Goal: Task Accomplishment & Management: Use online tool/utility

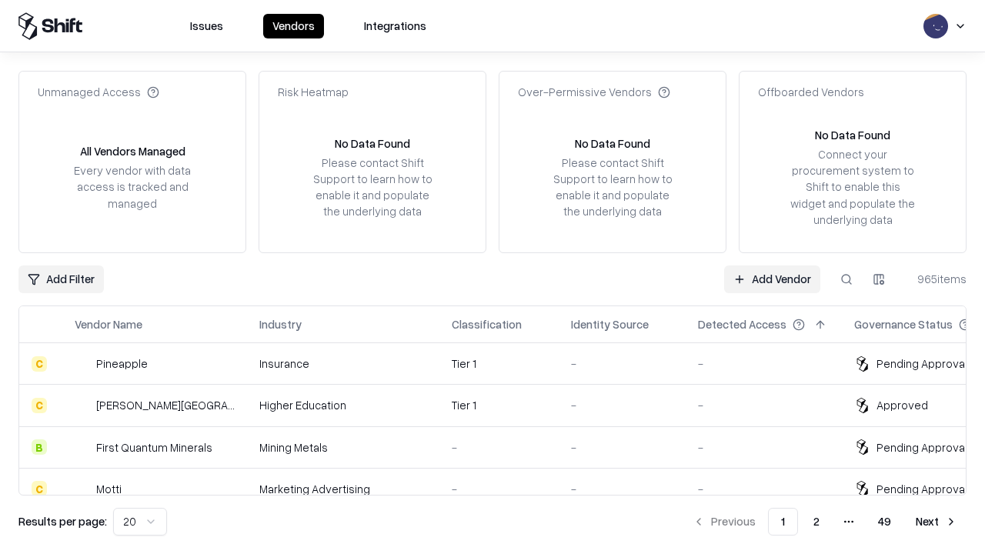
click at [772, 278] on link "Add Vendor" at bounding box center [772, 279] width 96 height 28
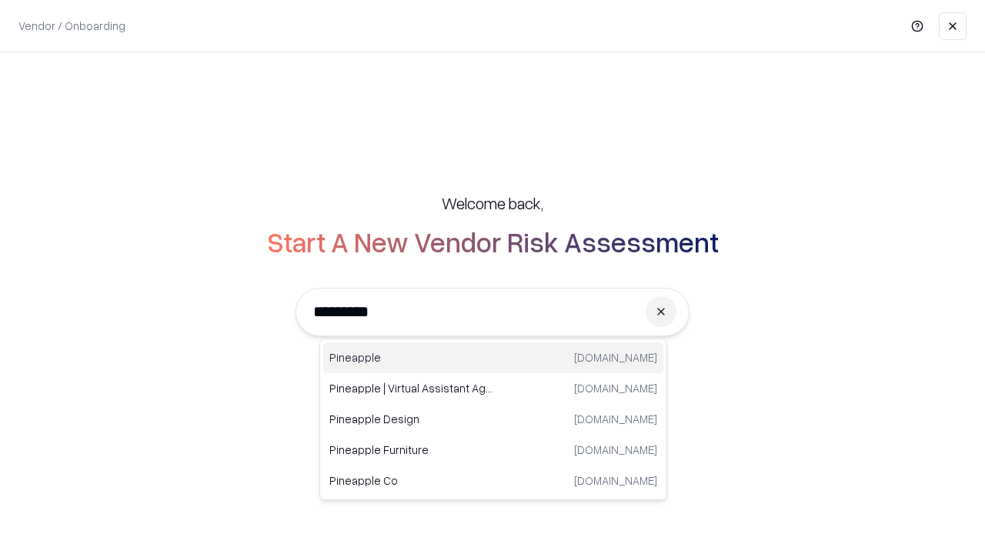
click at [493, 358] on div "Pineapple [DOMAIN_NAME]" at bounding box center [493, 357] width 340 height 31
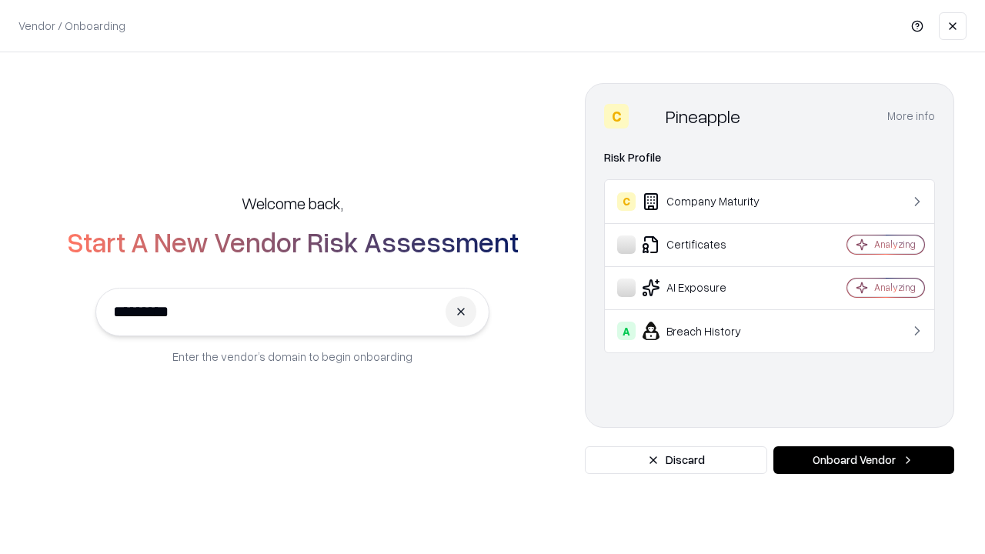
type input "*********"
click at [863, 460] on button "Onboard Vendor" at bounding box center [863, 460] width 181 height 28
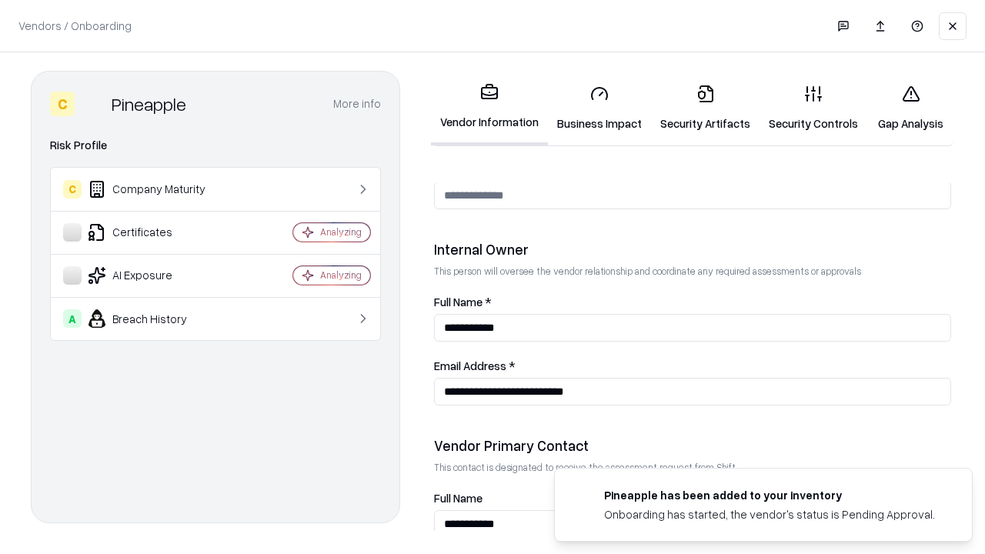
scroll to position [797, 0]
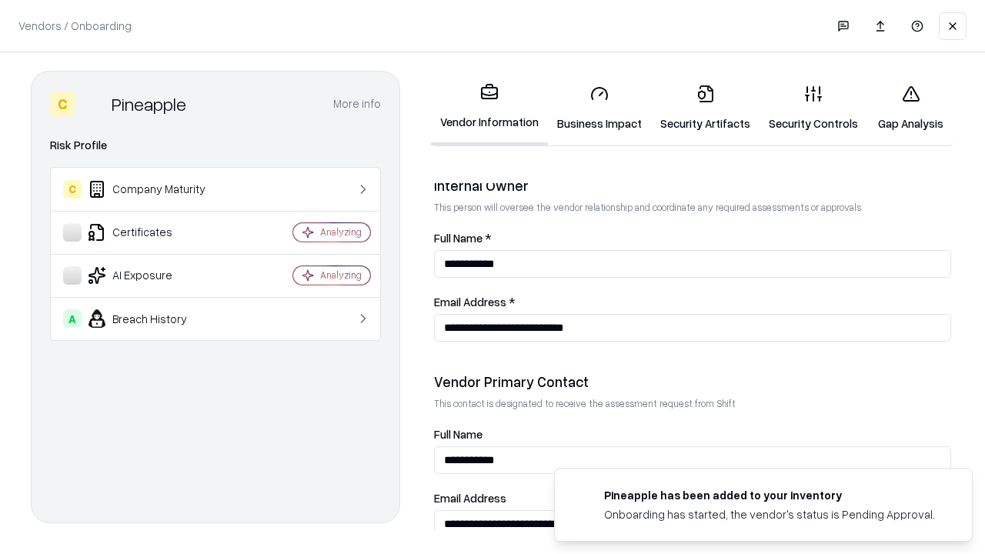
click at [599, 108] on link "Business Impact" at bounding box center [599, 108] width 103 height 72
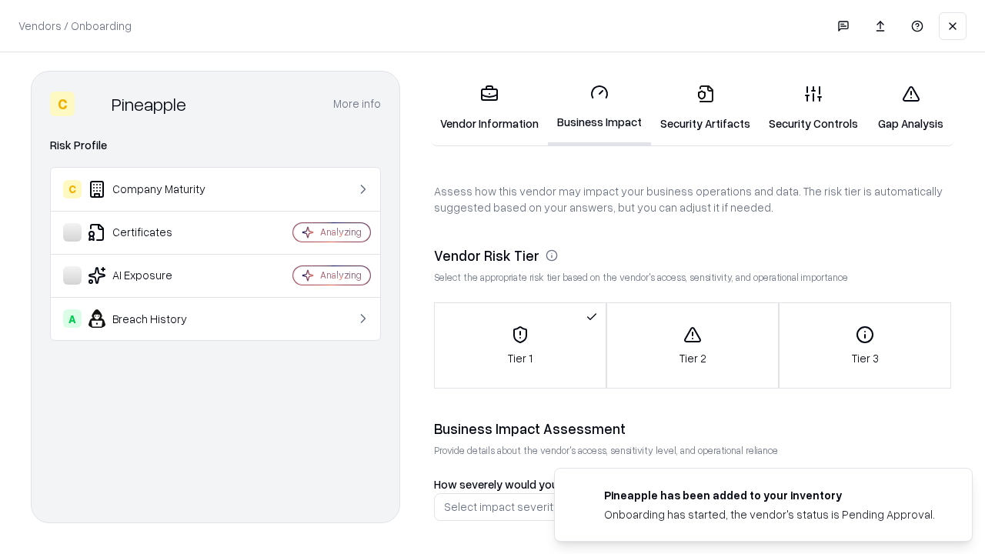
click at [910, 108] on link "Gap Analysis" at bounding box center [910, 108] width 87 height 72
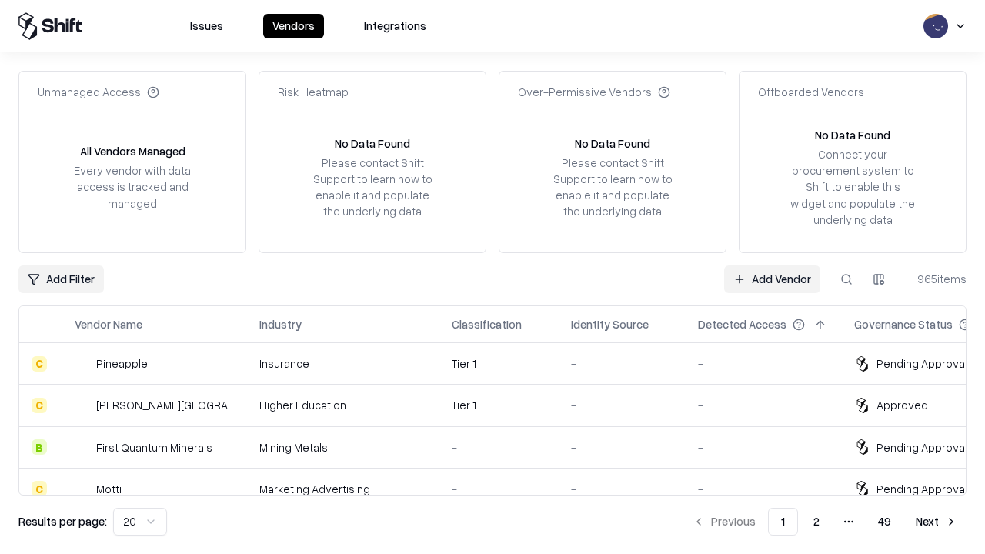
click at [772, 278] on link "Add Vendor" at bounding box center [772, 279] width 96 height 28
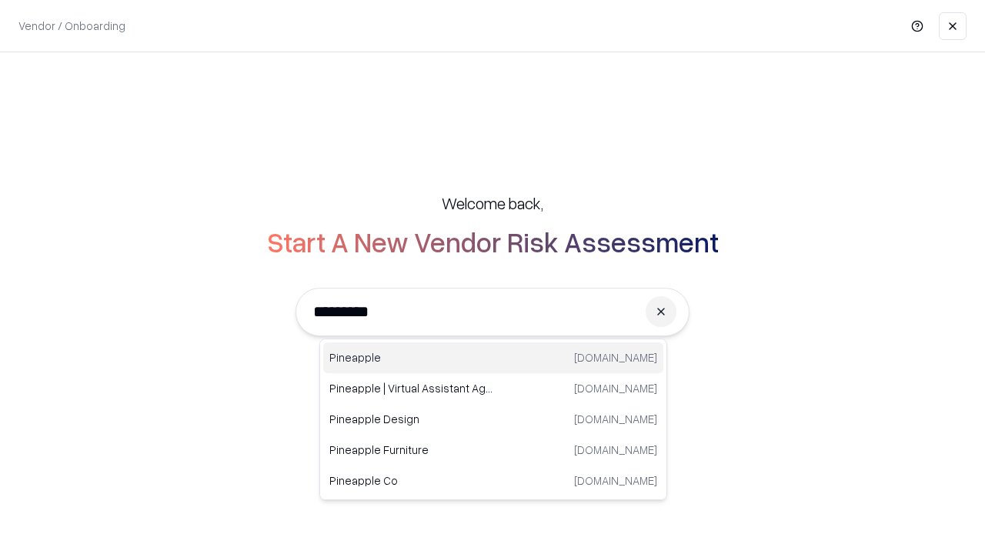
click at [493, 358] on div "Pineapple [DOMAIN_NAME]" at bounding box center [493, 357] width 340 height 31
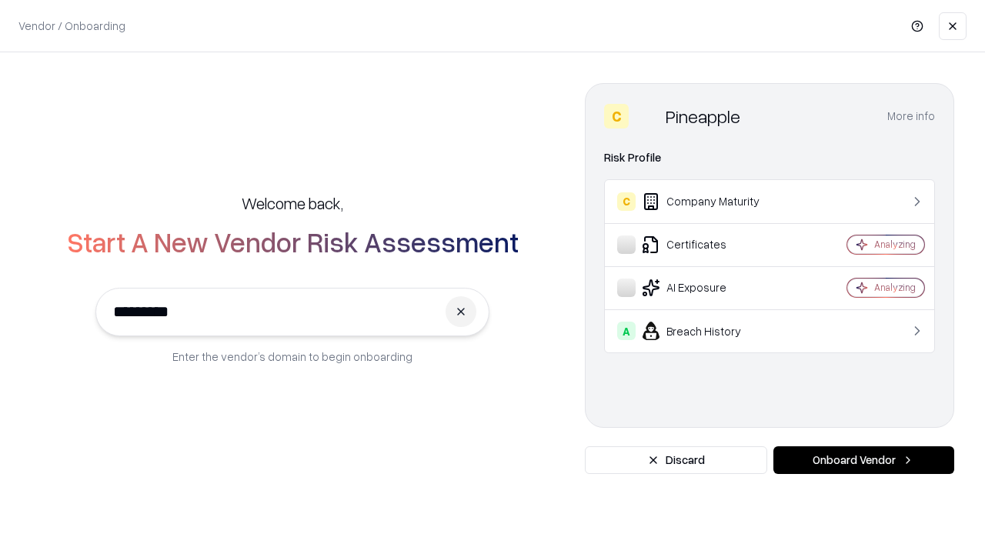
type input "*********"
click at [863, 460] on button "Onboard Vendor" at bounding box center [863, 460] width 181 height 28
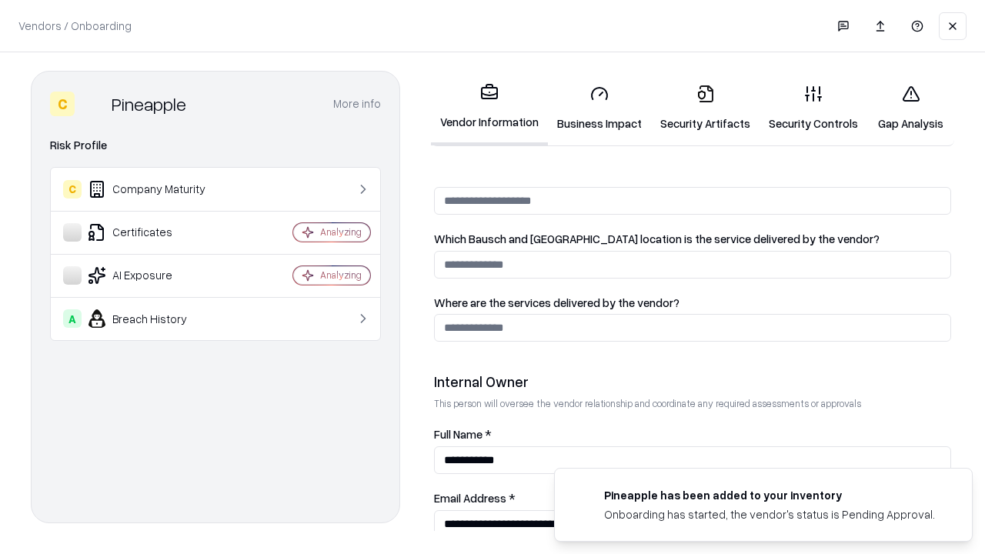
scroll to position [797, 0]
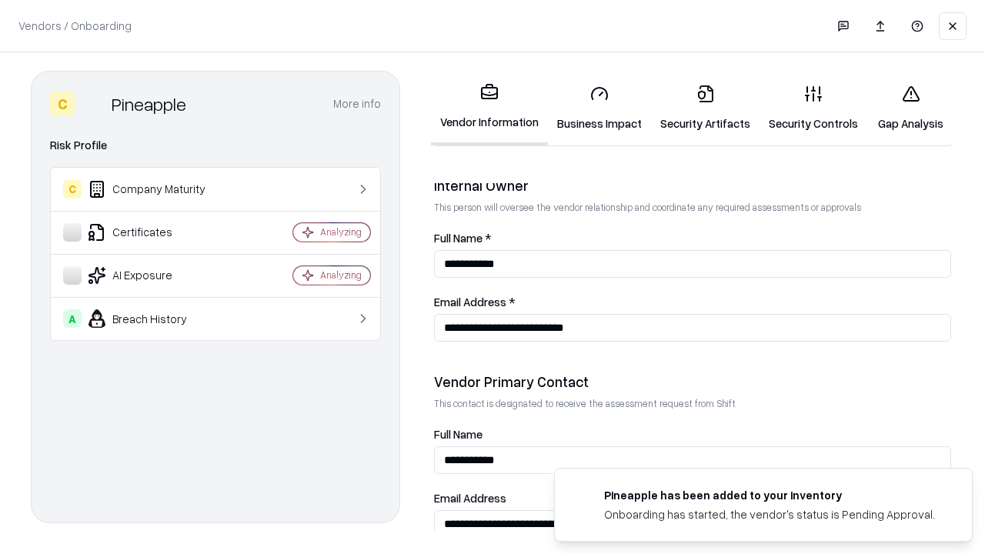
click at [910, 108] on link "Gap Analysis" at bounding box center [910, 108] width 87 height 72
